Goal: Find specific page/section: Locate a particular part of the current website

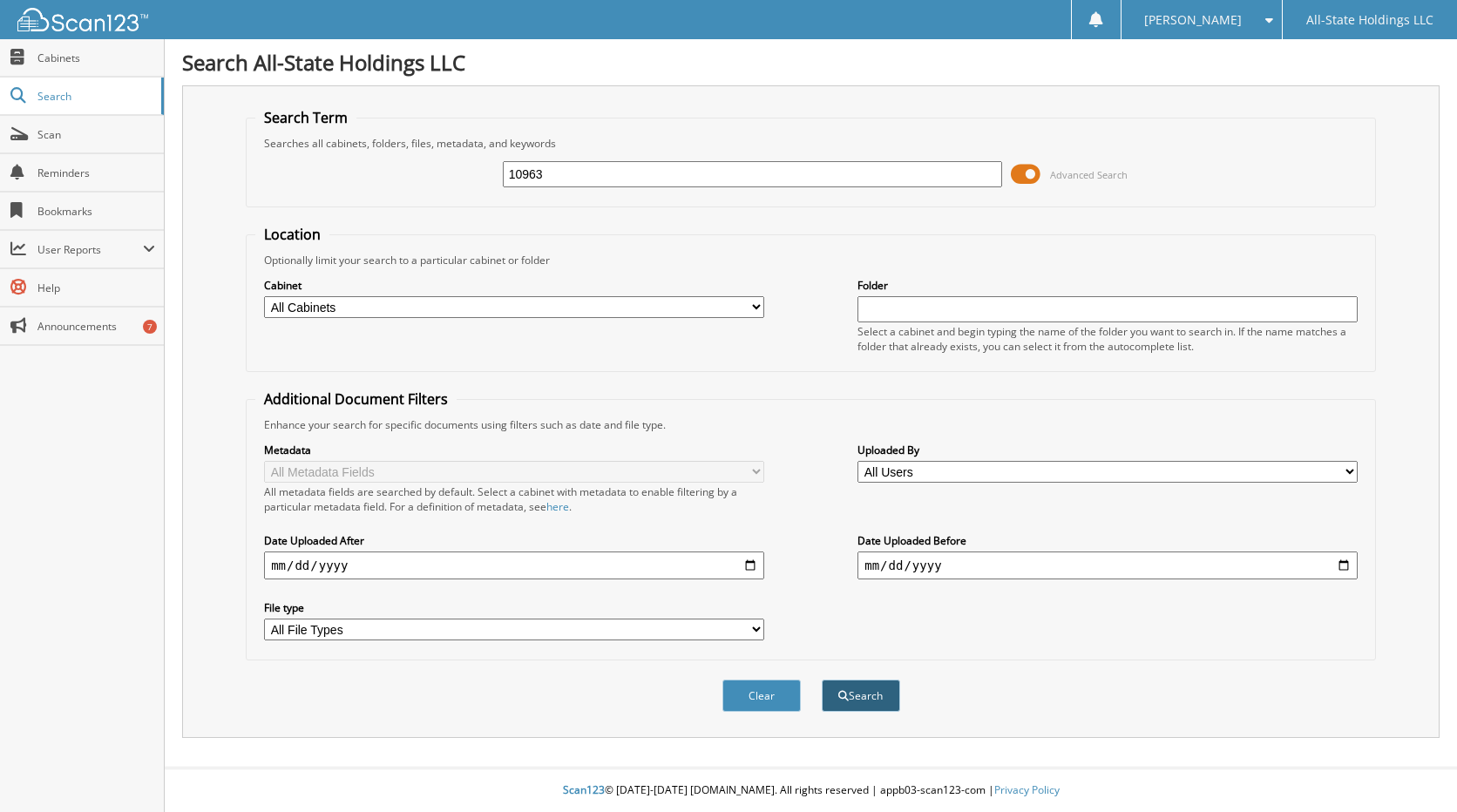
type input "10963"
click at [883, 697] on button "Search" at bounding box center [861, 696] width 79 height 33
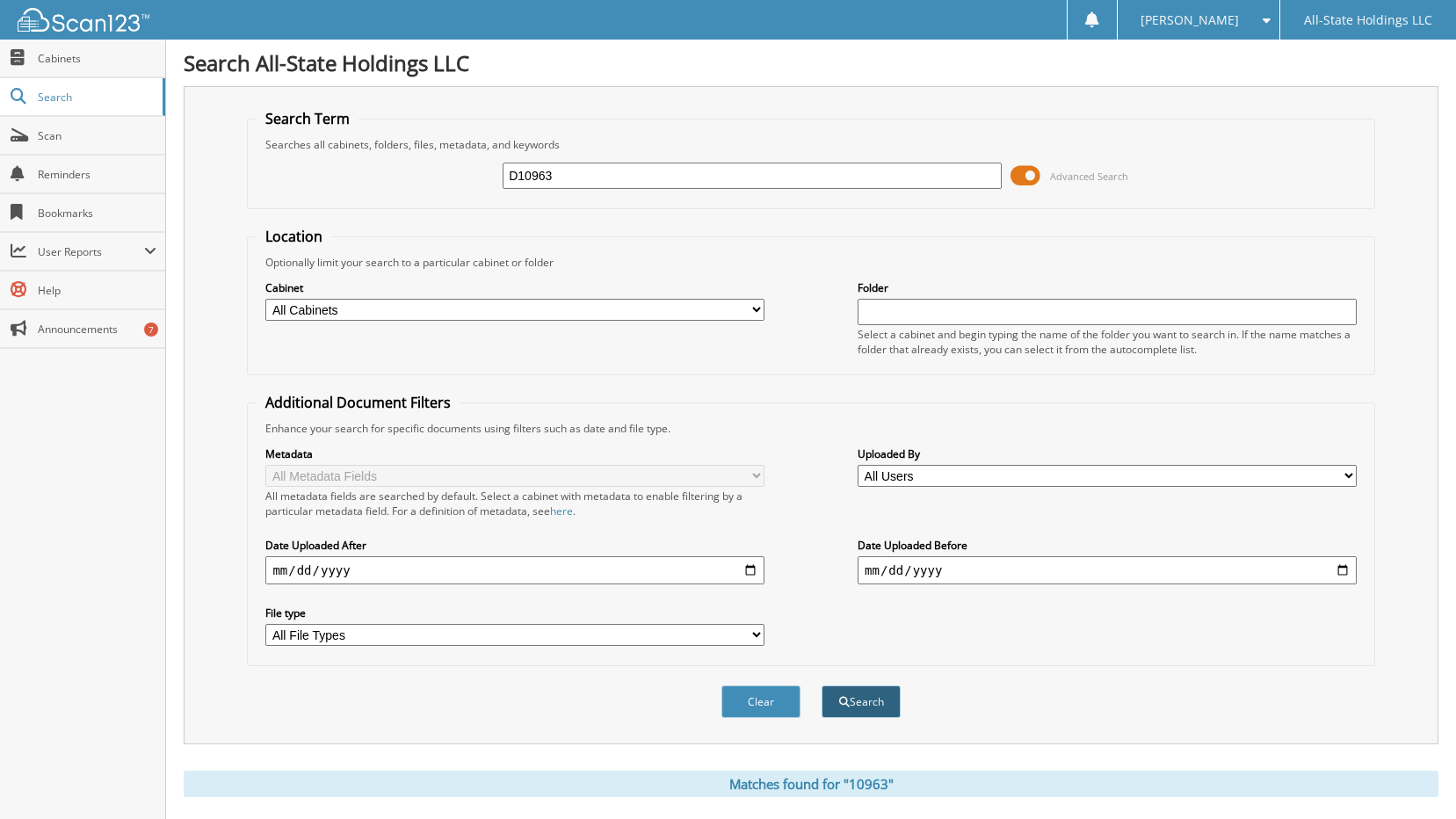
type input "D10963"
click at [867, 713] on button "Search" at bounding box center [861, 702] width 79 height 33
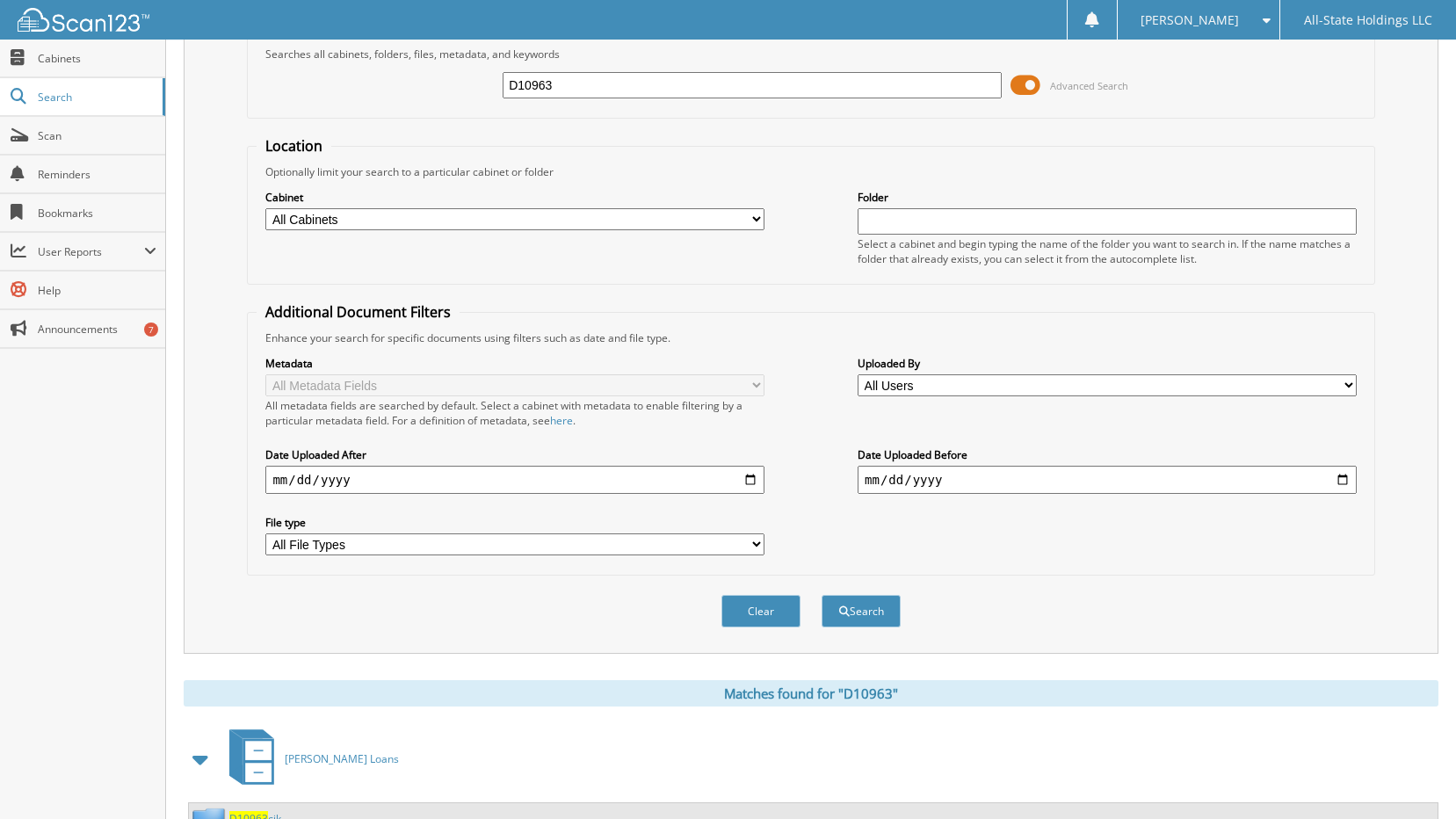
scroll to position [163, 0]
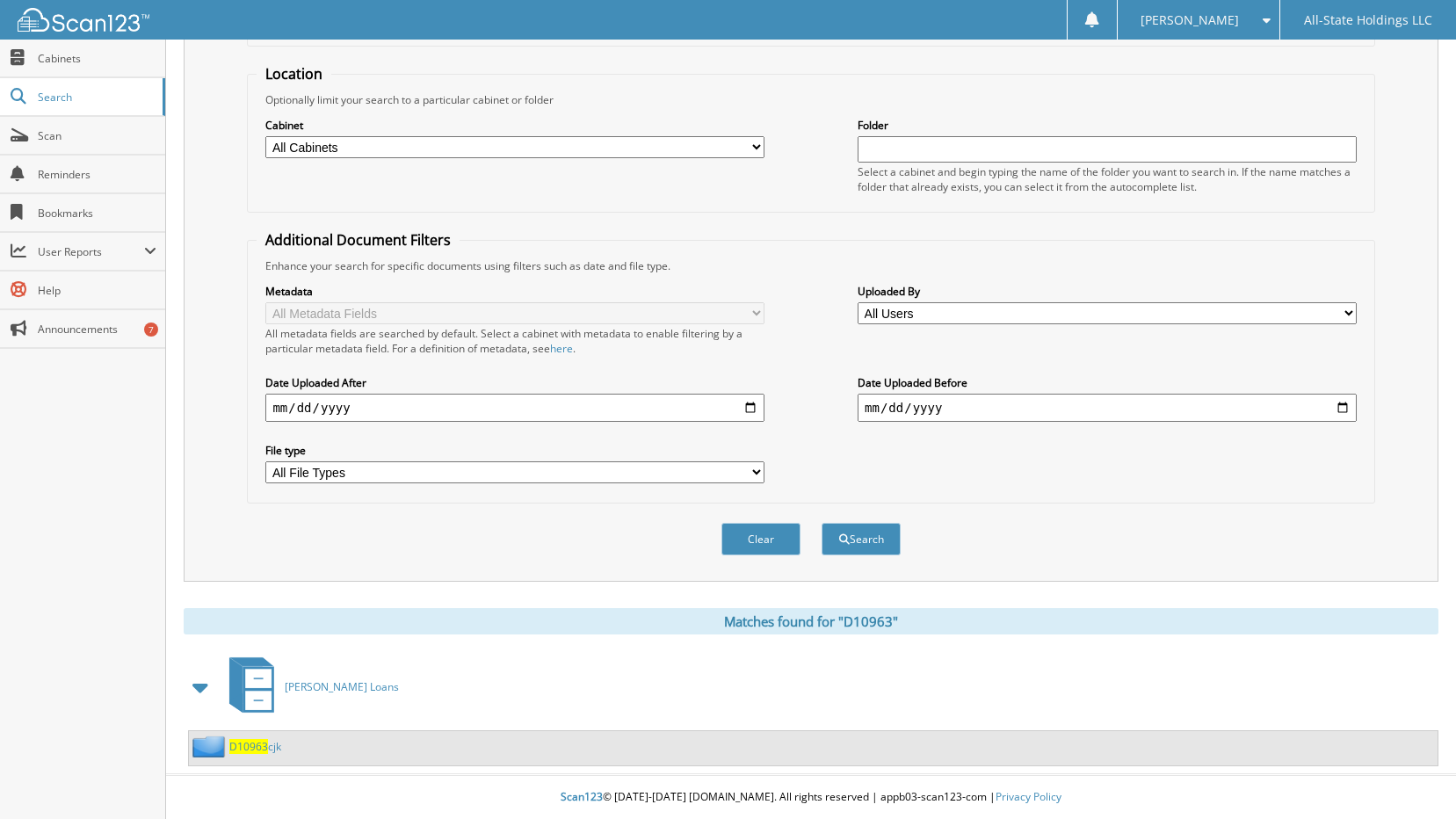
click at [255, 745] on span "D10963" at bounding box center [249, 746] width 39 height 14
